Goal: Find contact information: Find contact information

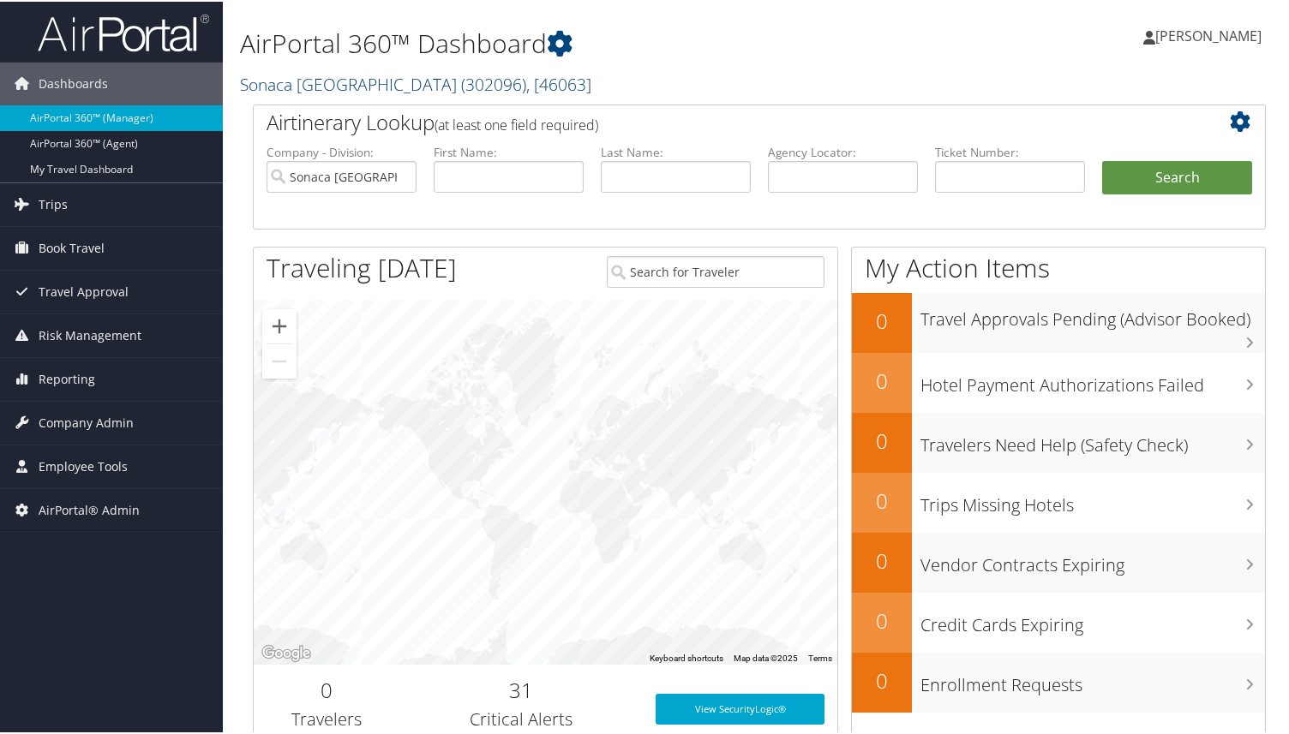
click at [461, 79] on span "( 302096 )" at bounding box center [493, 82] width 65 height 23
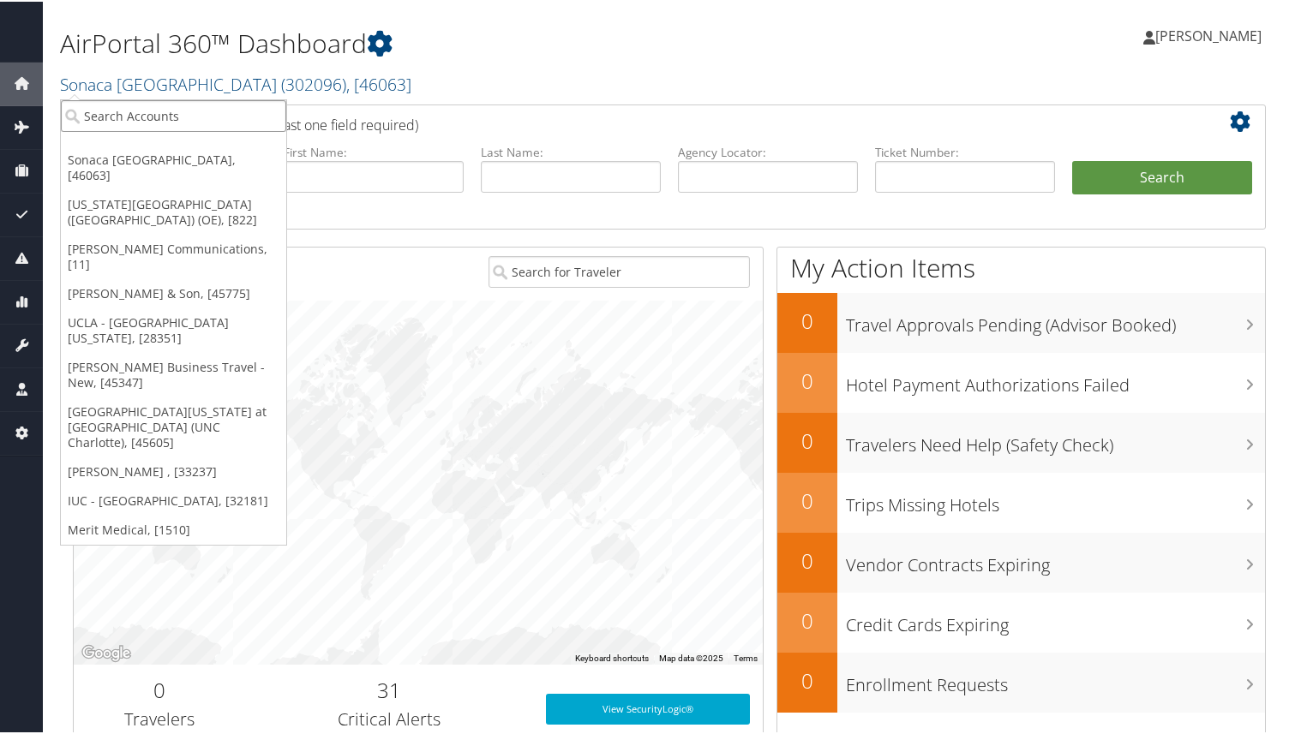
click at [162, 122] on input "search" at bounding box center [173, 115] width 225 height 32
type input "pixar"
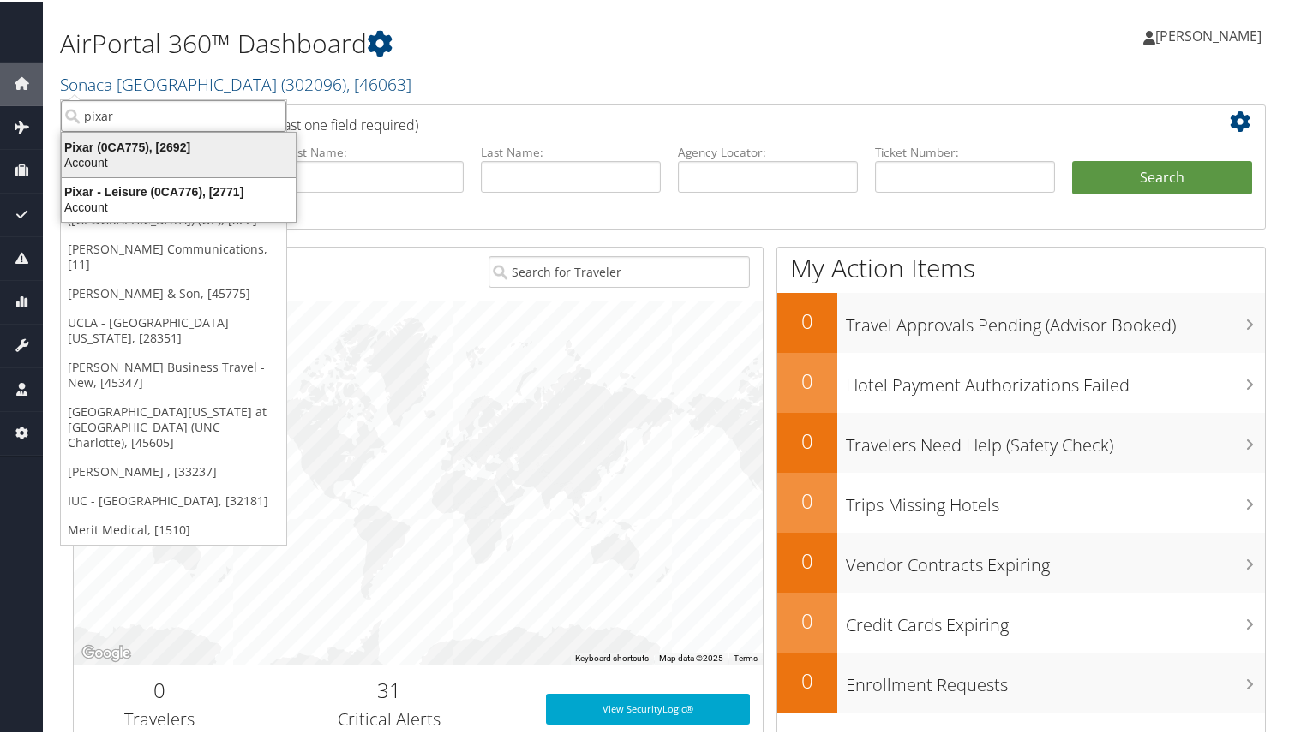
click at [100, 155] on div "Account" at bounding box center [178, 160] width 254 height 15
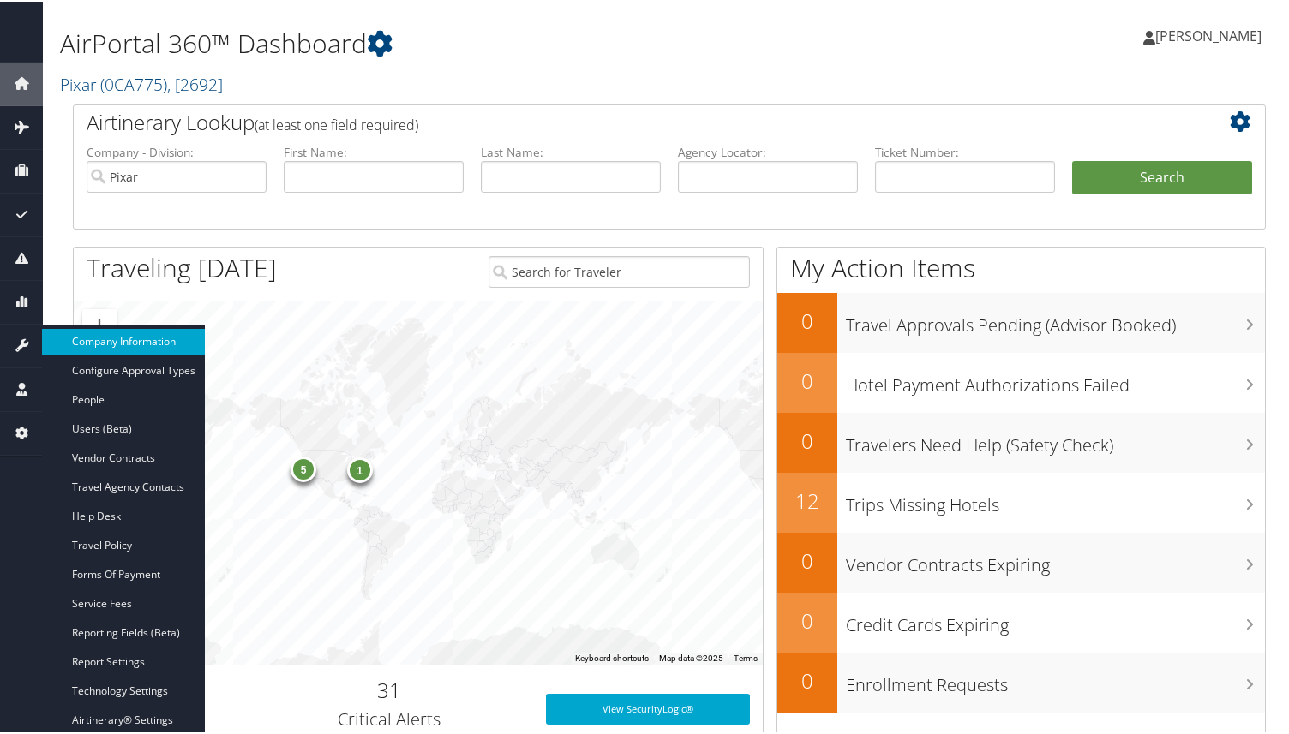
click at [96, 337] on link "Company Information" at bounding box center [123, 340] width 163 height 26
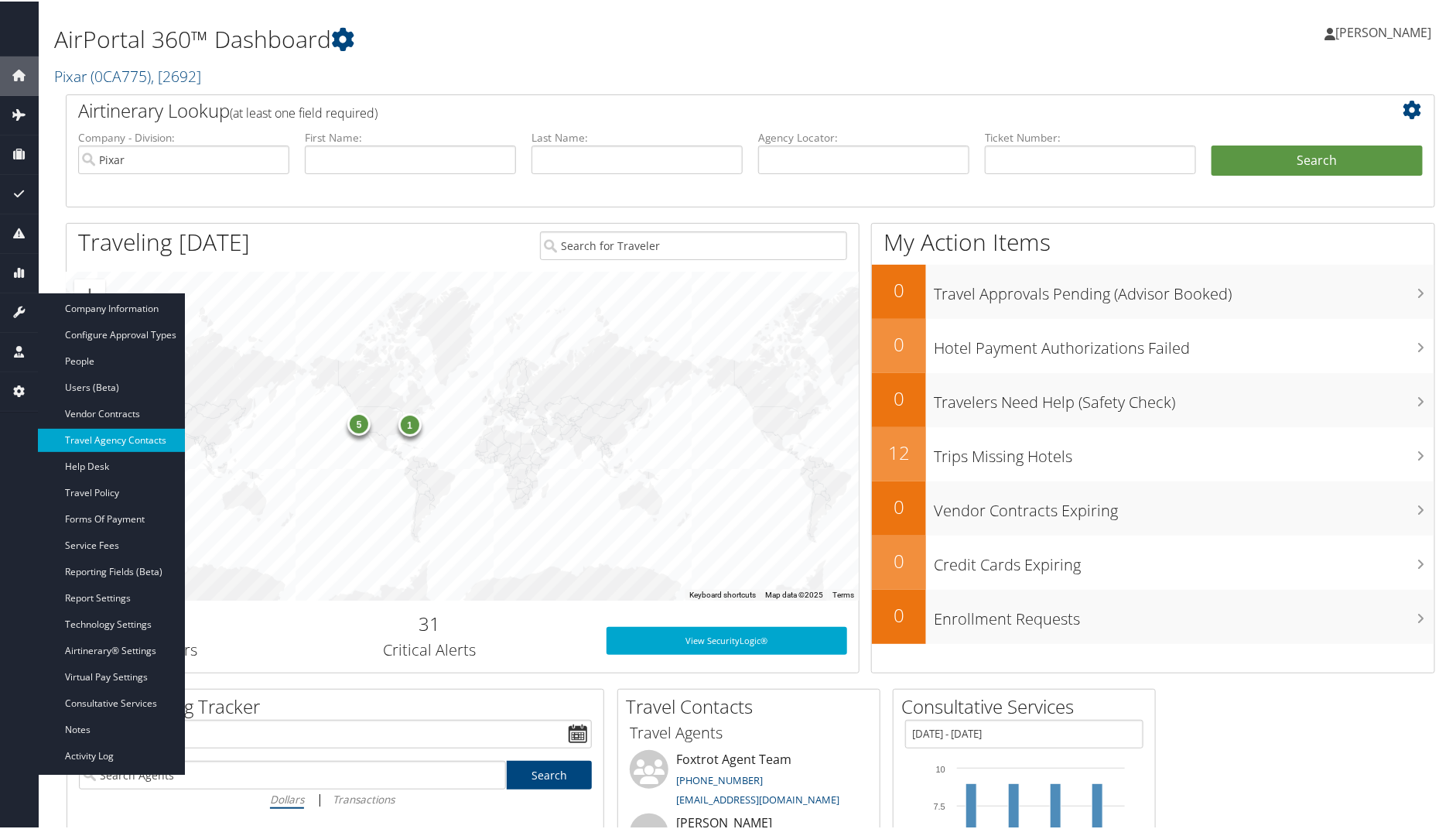
click at [111, 443] on link "Travel Agency Contacts" at bounding box center [111, 439] width 147 height 23
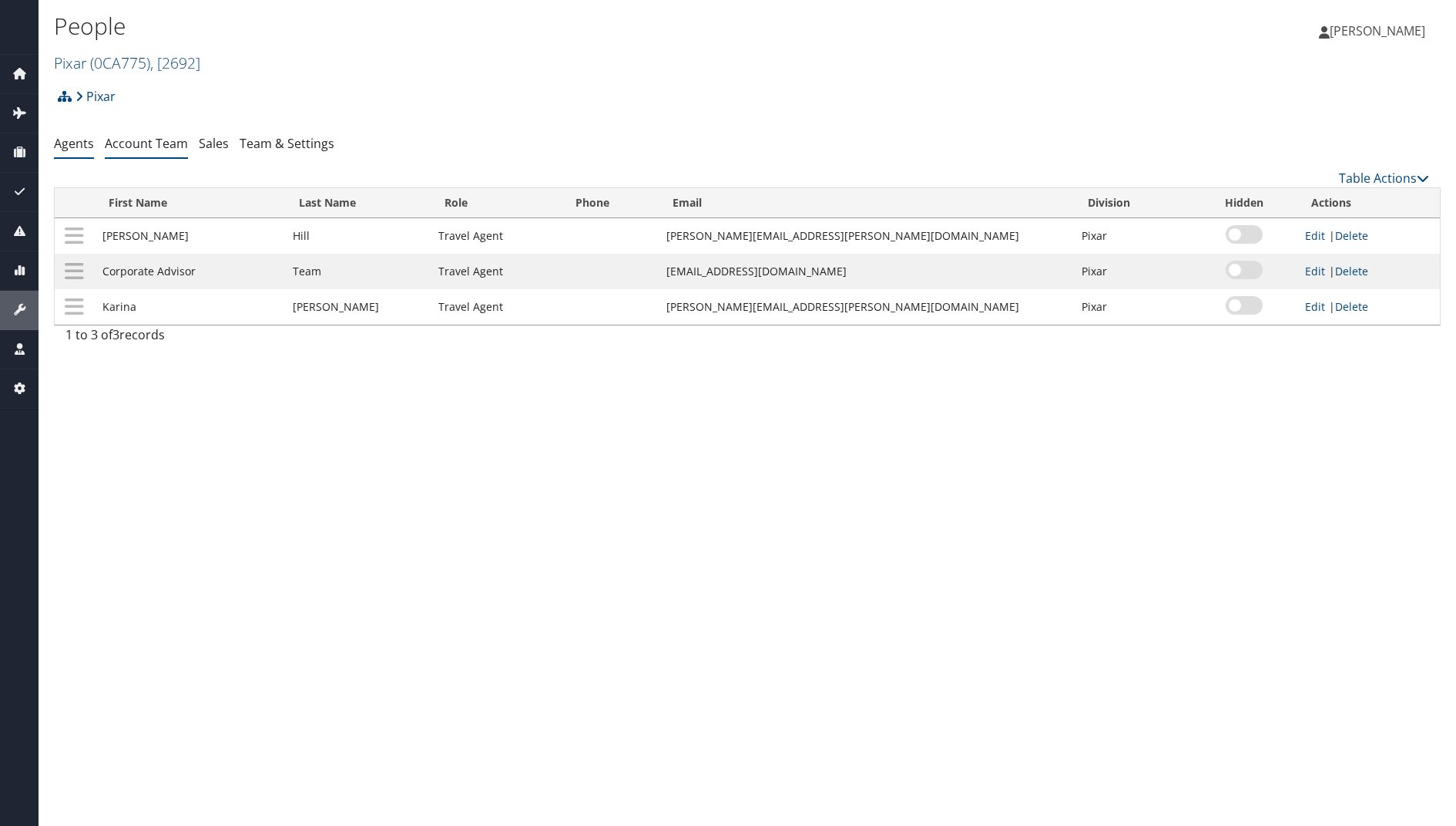
click at [127, 143] on link "Account Team" at bounding box center [147, 143] width 84 height 17
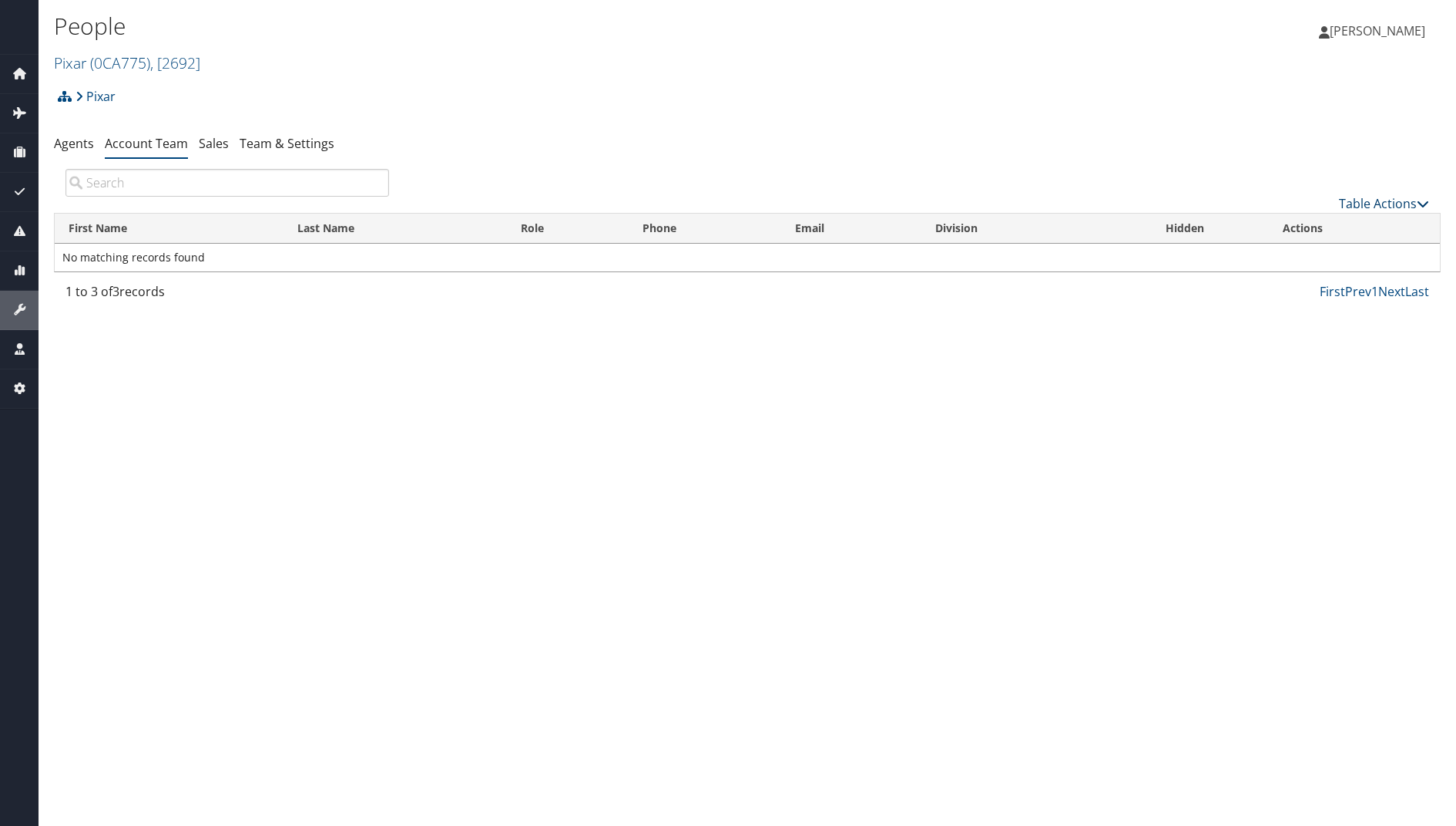
click at [1391, 202] on link "Table Actions" at bounding box center [1384, 203] width 90 height 17
click at [1279, 250] on link "Download Report" at bounding box center [1333, 253] width 202 height 26
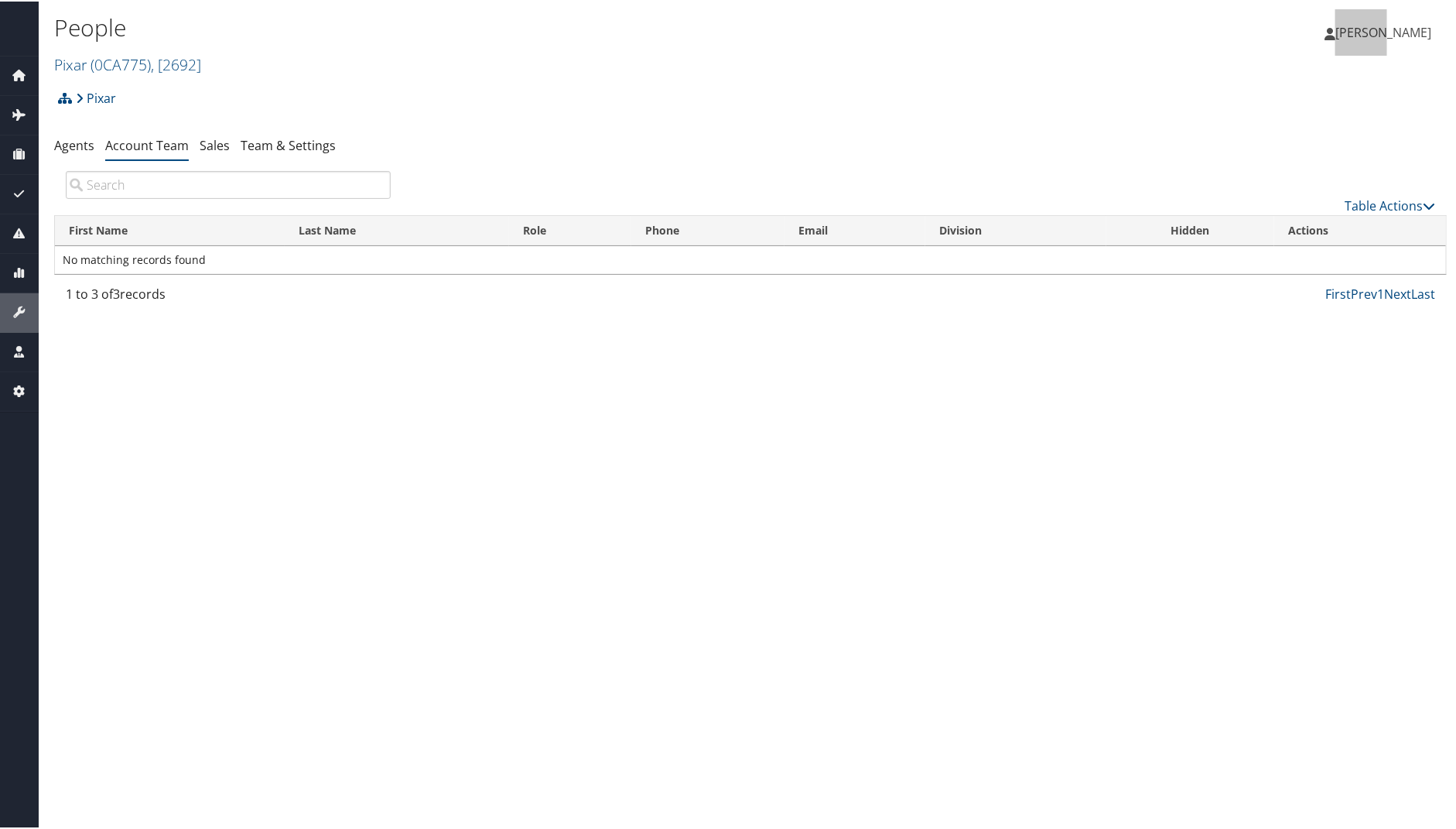
click at [1224, 28] on div "[PERSON_NAME] [PERSON_NAME] My Settings Travel Agency Contacts Log Consulting T…" at bounding box center [1219, 38] width 487 height 60
